Goal: Transaction & Acquisition: Purchase product/service

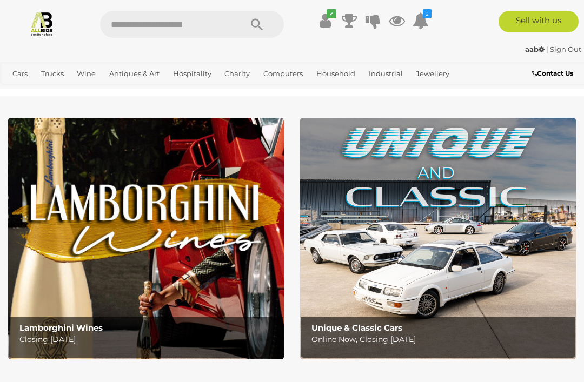
click at [200, 23] on input "text" at bounding box center [165, 24] width 130 height 27
type input "*****"
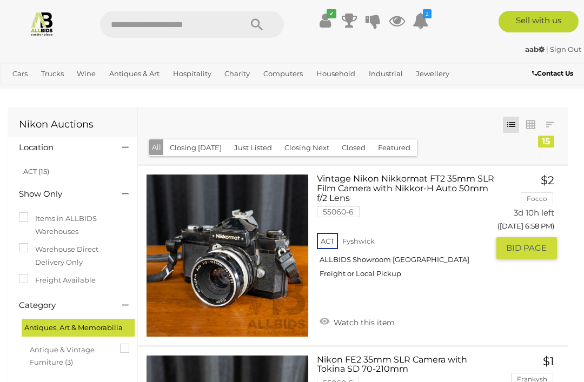
click at [396, 187] on link "Vintage Nikon Nikkormat FT2 35mm SLR Film Camera with Nikkor-H Auto 50mm f/2 Le…" at bounding box center [406, 230] width 163 height 113
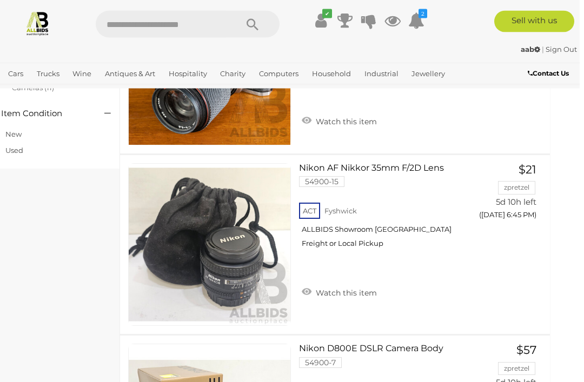
scroll to position [373, 14]
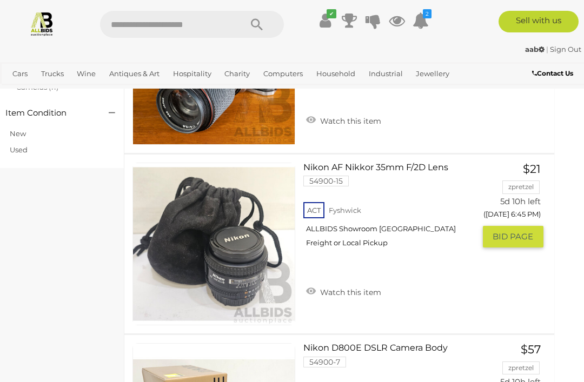
click at [247, 244] on link at bounding box center [214, 244] width 163 height 163
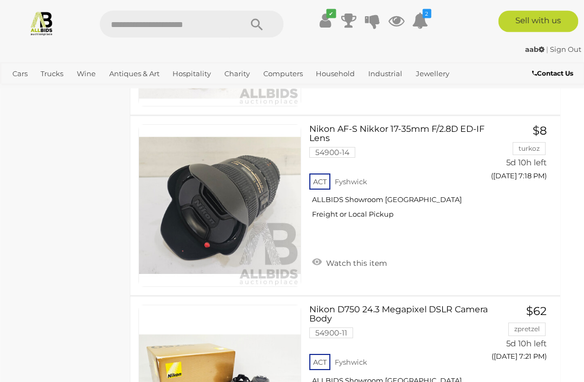
scroll to position [954, 8]
click at [222, 186] on link at bounding box center [219, 205] width 163 height 163
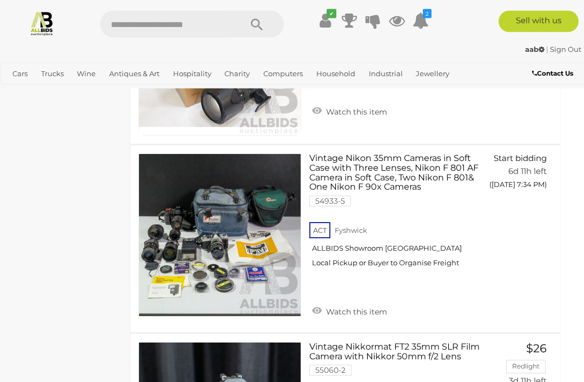
scroll to position [2190, 8]
click at [224, 211] on link at bounding box center [219, 235] width 163 height 163
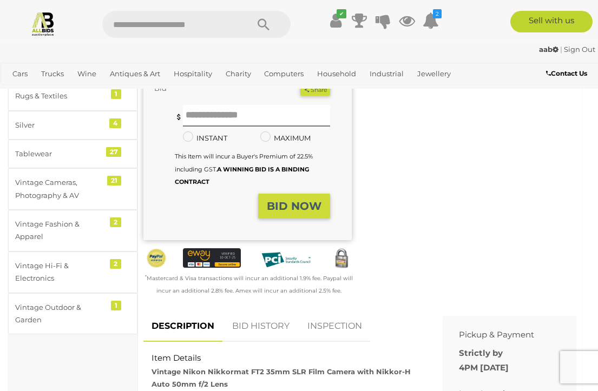
scroll to position [266, 0]
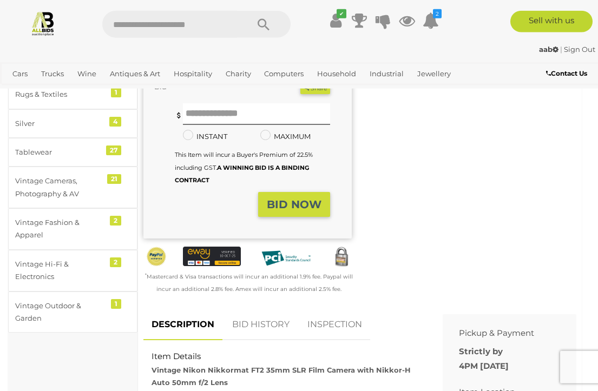
click at [345, 322] on link "INSPECTION" at bounding box center [334, 325] width 71 height 32
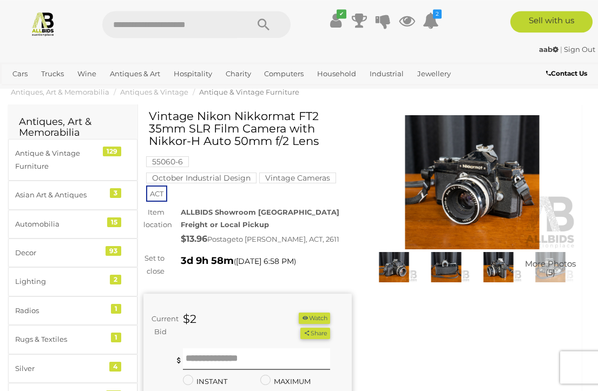
scroll to position [0, 0]
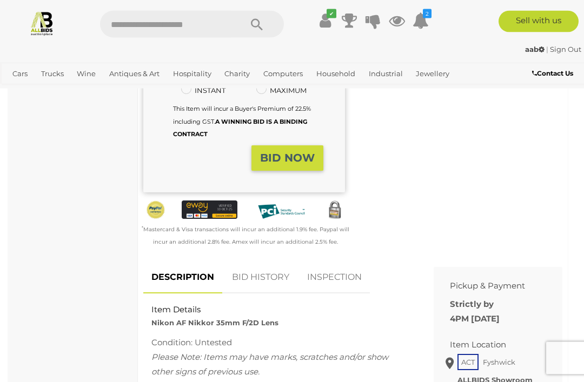
scroll to position [303, 0]
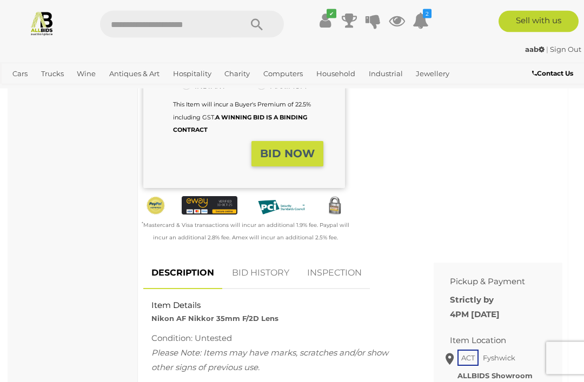
click at [347, 277] on link "INSPECTION" at bounding box center [334, 274] width 71 height 32
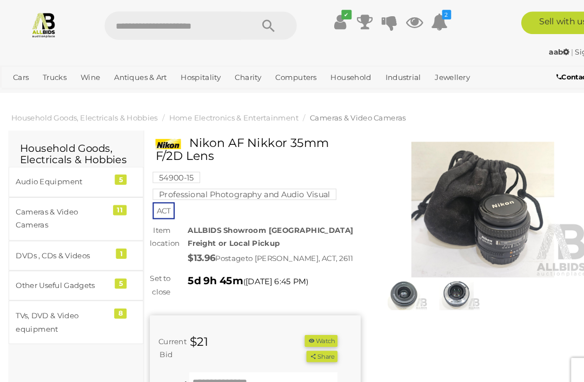
scroll to position [0, 0]
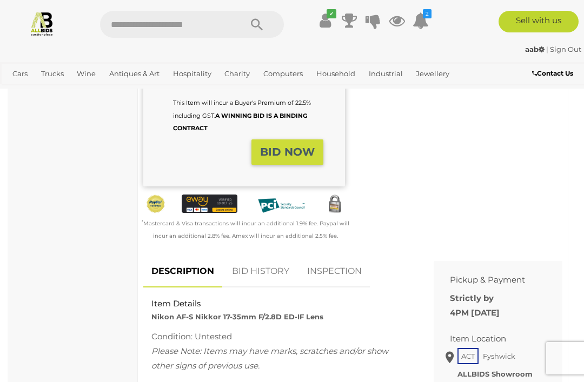
scroll to position [307, 0]
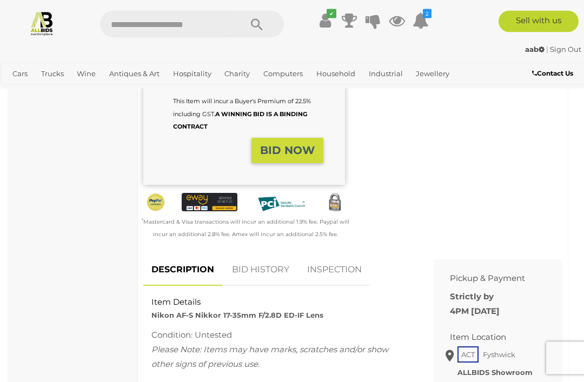
click at [347, 274] on link "INSPECTION" at bounding box center [334, 271] width 71 height 32
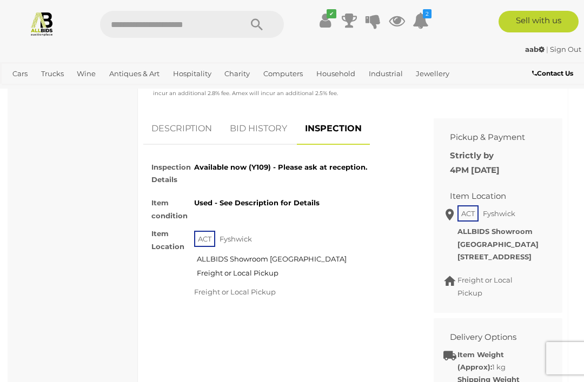
scroll to position [449, 0]
click at [193, 136] on link "DESCRIPTION" at bounding box center [181, 129] width 77 height 32
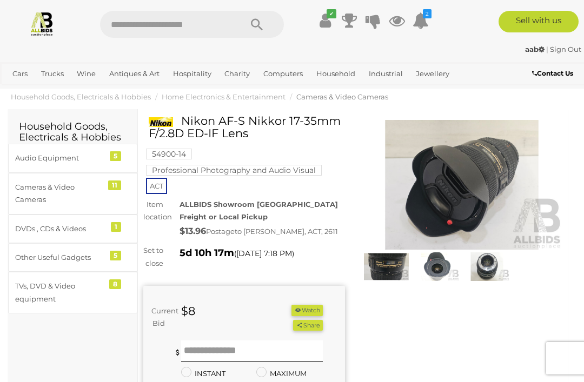
scroll to position [14, 0]
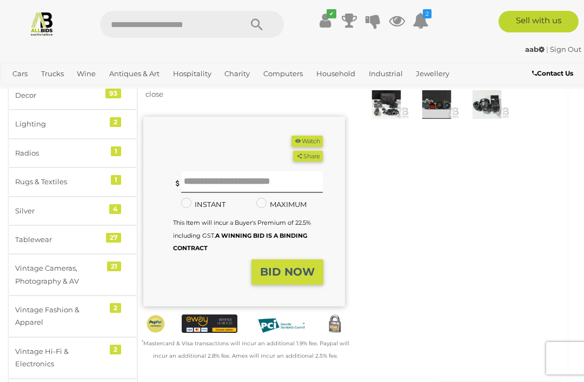
scroll to position [179, 0]
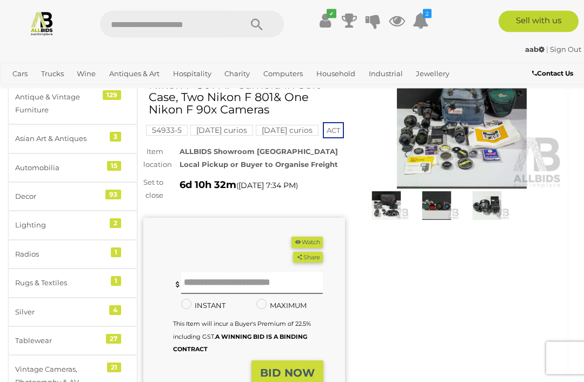
scroll to position [47, 0]
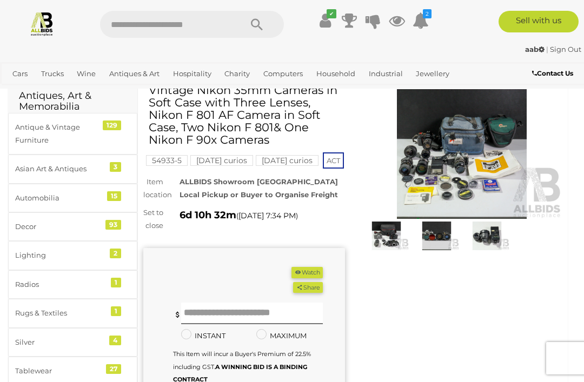
click at [461, 153] on img at bounding box center [462, 154] width 202 height 130
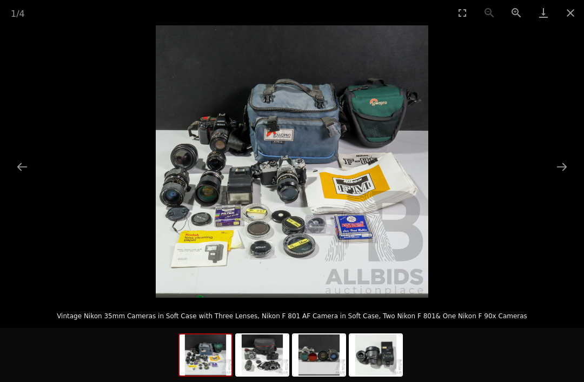
click at [304, 143] on img at bounding box center [292, 161] width 273 height 273
click at [557, 163] on button "Next slide" at bounding box center [562, 166] width 23 height 21
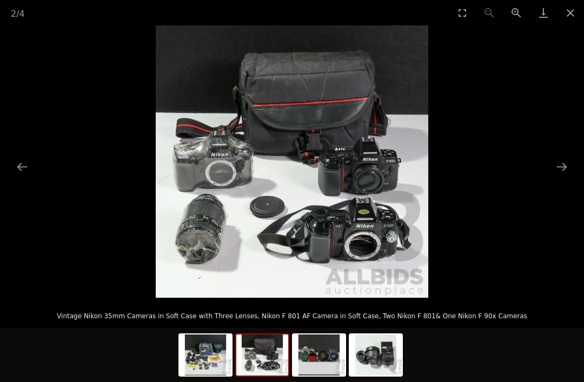
click at [561, 167] on button "Next slide" at bounding box center [562, 166] width 23 height 21
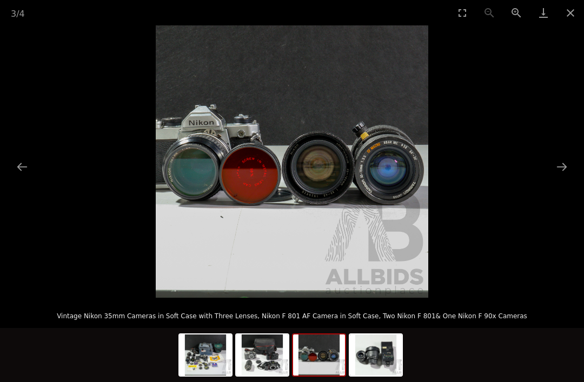
click at [566, 163] on button "Next slide" at bounding box center [562, 166] width 23 height 21
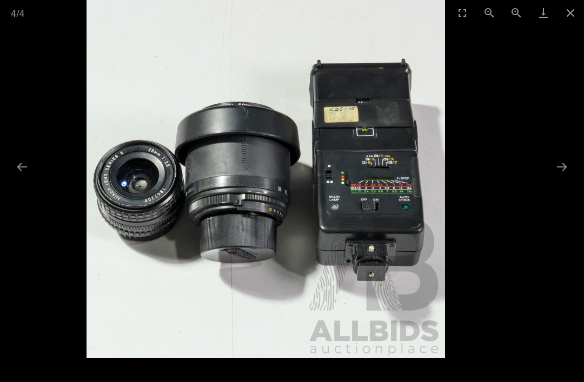
click at [562, 159] on button "Next slide" at bounding box center [562, 166] width 23 height 21
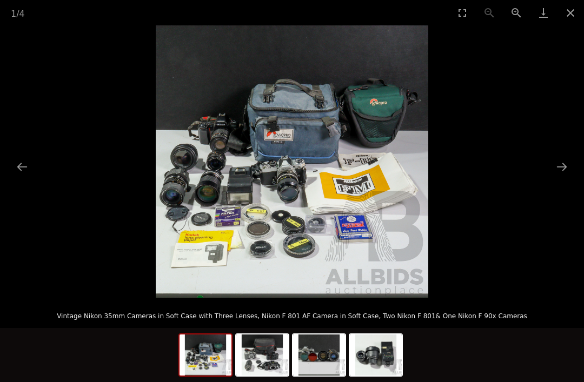
click at [570, 8] on button "Close gallery" at bounding box center [570, 12] width 27 height 25
